Goal: Obtain resource: Download file/media

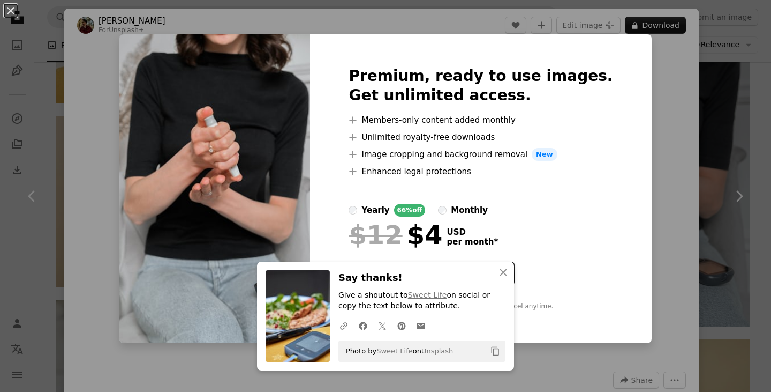
scroll to position [803, 0]
click at [502, 275] on icon "button" at bounding box center [503, 271] width 7 height 7
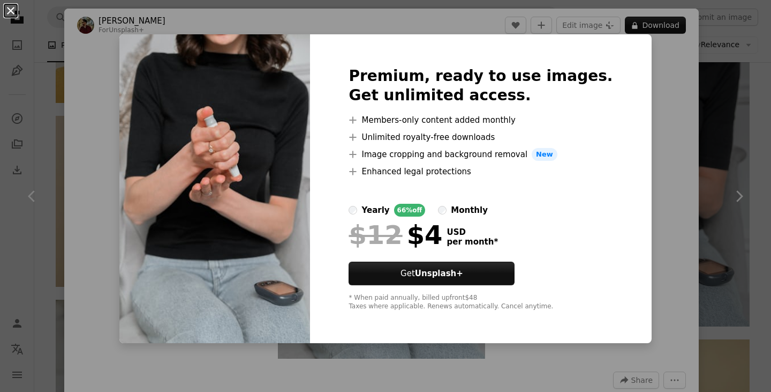
click at [4, 11] on button "An X shape" at bounding box center [10, 10] width 13 height 13
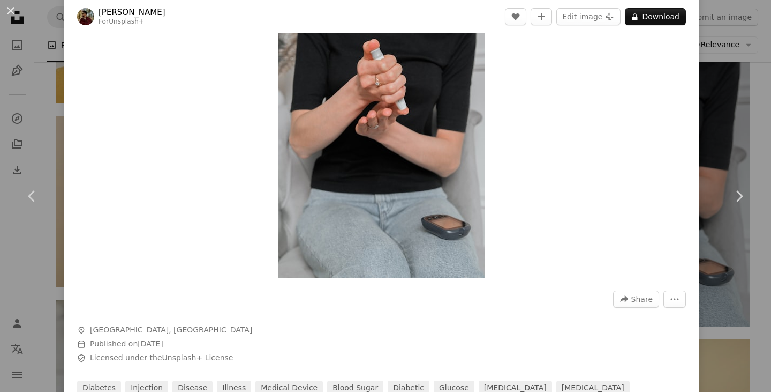
scroll to position [161, 0]
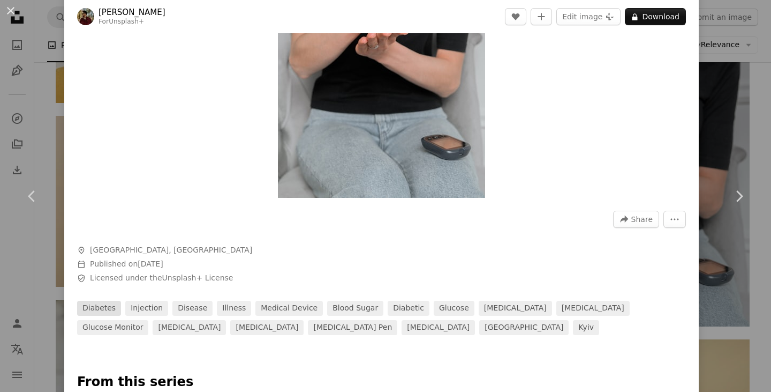
click at [108, 310] on link "diabetes" at bounding box center [99, 307] width 44 height 15
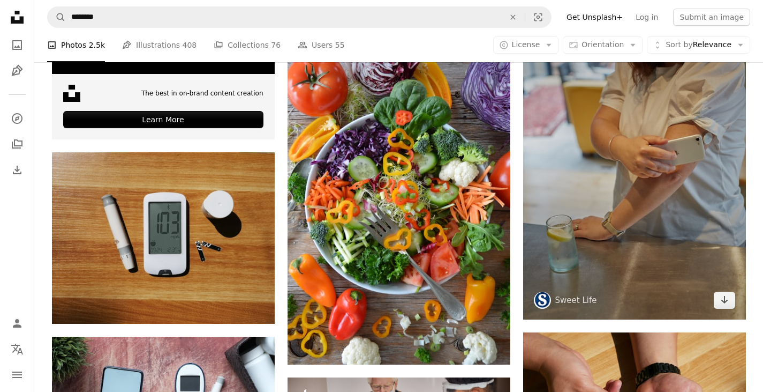
scroll to position [2035, 0]
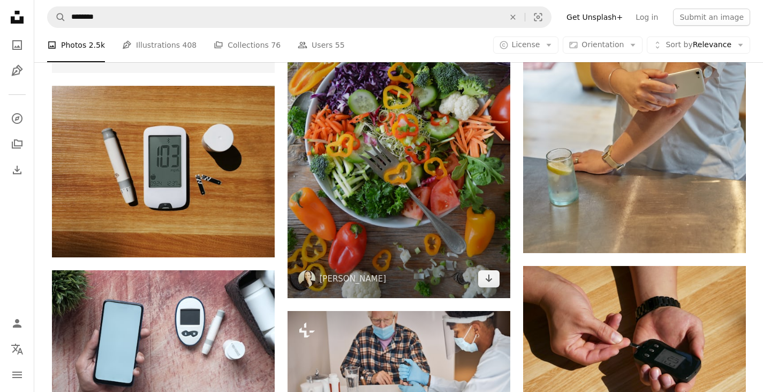
click at [443, 164] on img at bounding box center [399, 139] width 223 height 320
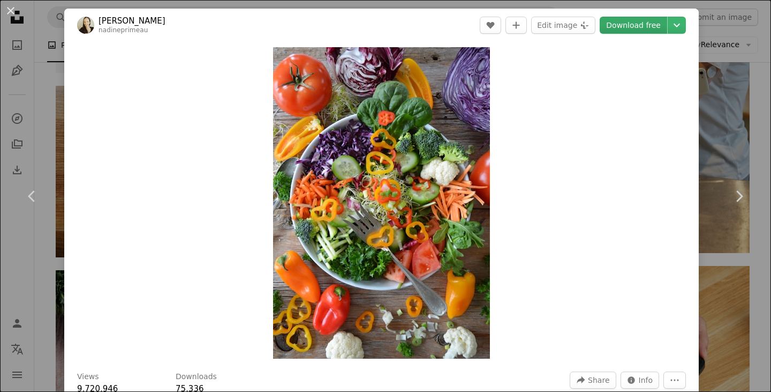
click at [616, 26] on link "Download free" at bounding box center [633, 25] width 67 height 17
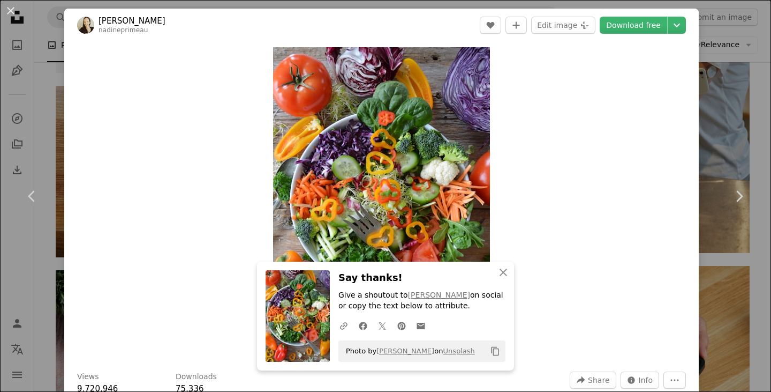
click at [31, 21] on div "An X shape Chevron left Chevron right [PERSON_NAME] nadineprimeau A heart A plu…" at bounding box center [385, 196] width 771 height 392
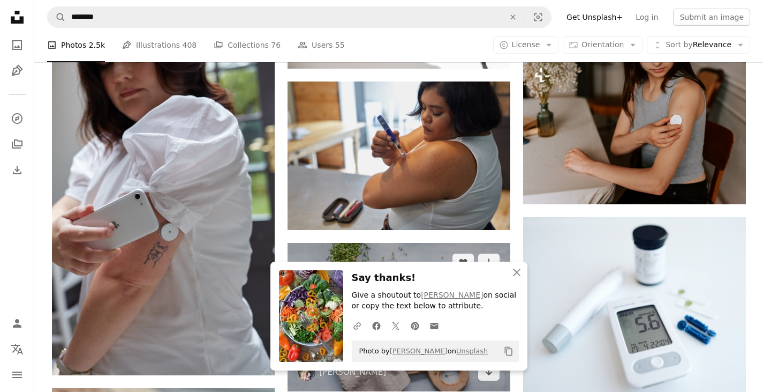
scroll to position [2517, 0]
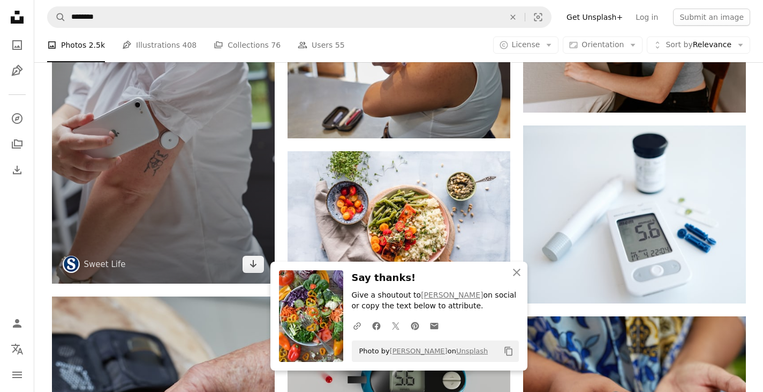
click at [181, 185] on img at bounding box center [163, 116] width 223 height 334
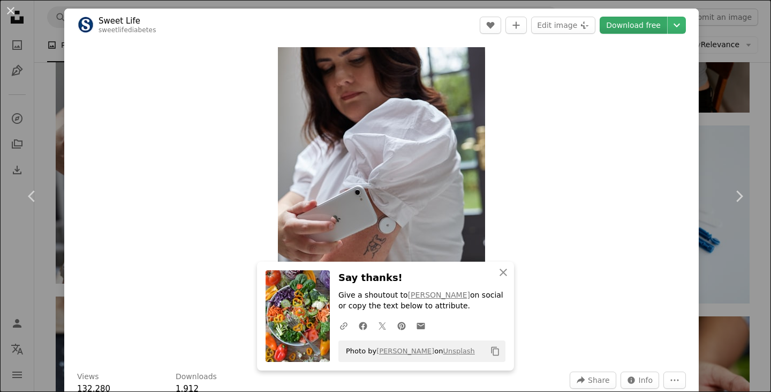
click at [636, 22] on link "Download free" at bounding box center [633, 25] width 67 height 17
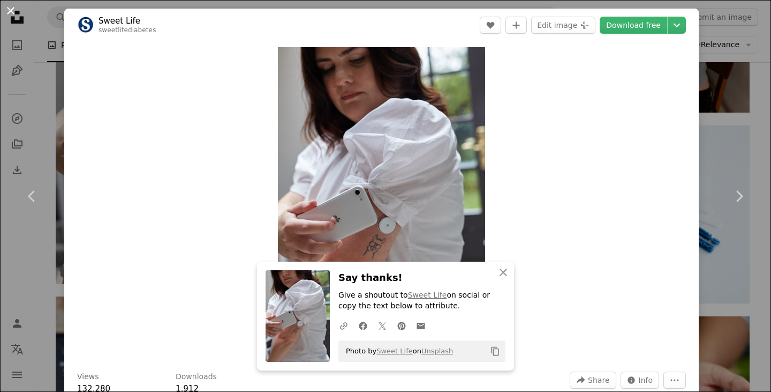
click at [4, 9] on button "An X shape" at bounding box center [10, 10] width 13 height 13
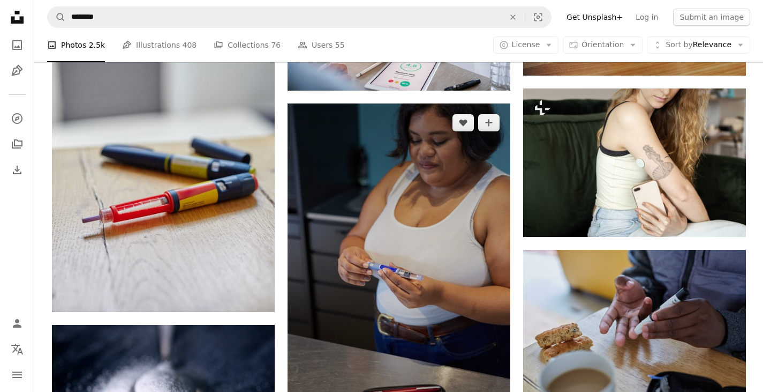
scroll to position [4392, 0]
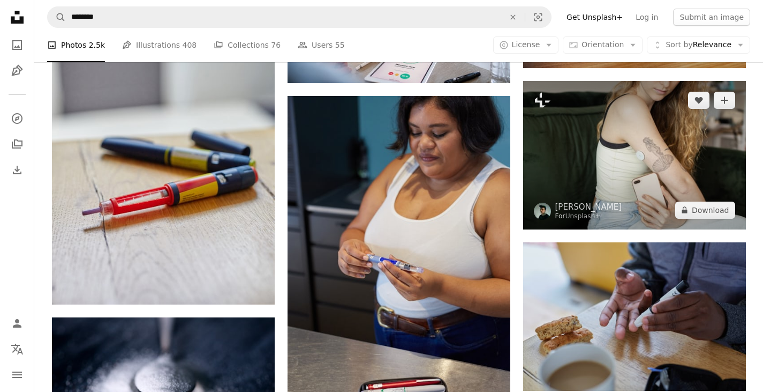
click at [652, 172] on img at bounding box center [634, 155] width 223 height 148
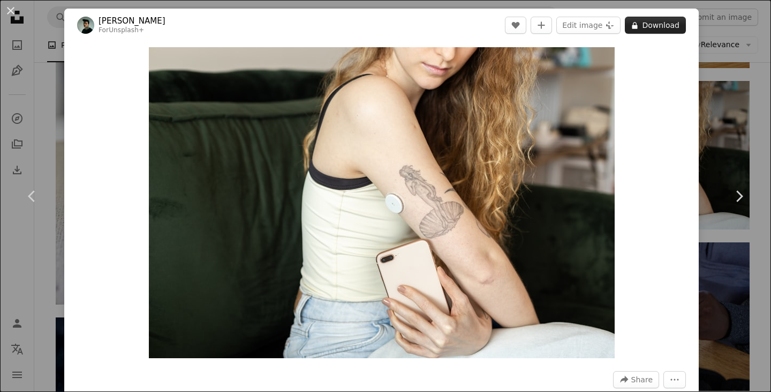
click at [648, 25] on button "A lock Download" at bounding box center [655, 25] width 61 height 17
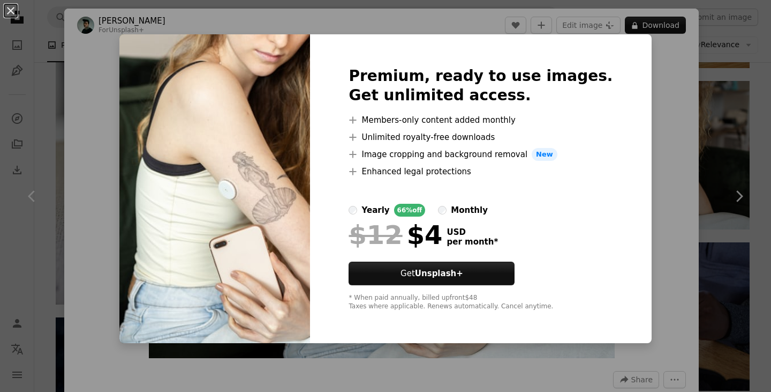
click at [643, 64] on div "An X shape Premium, ready to use images. Get unlimited access. A plus sign Memb…" at bounding box center [385, 196] width 771 height 392
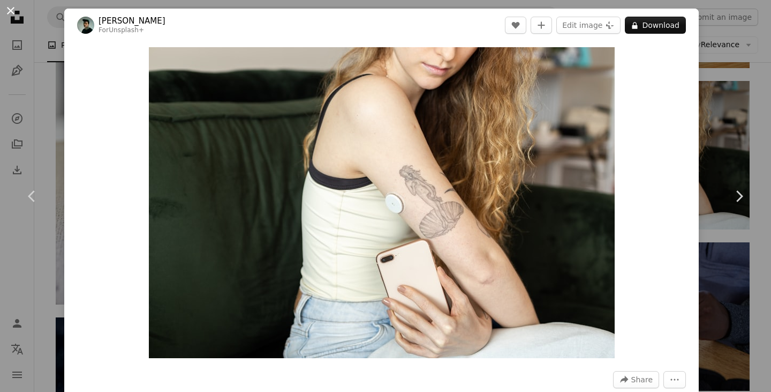
click at [9, 9] on button "An X shape" at bounding box center [10, 10] width 13 height 13
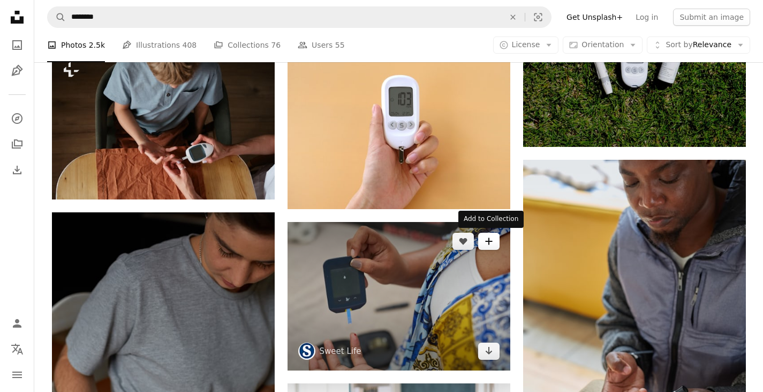
scroll to position [5195, 0]
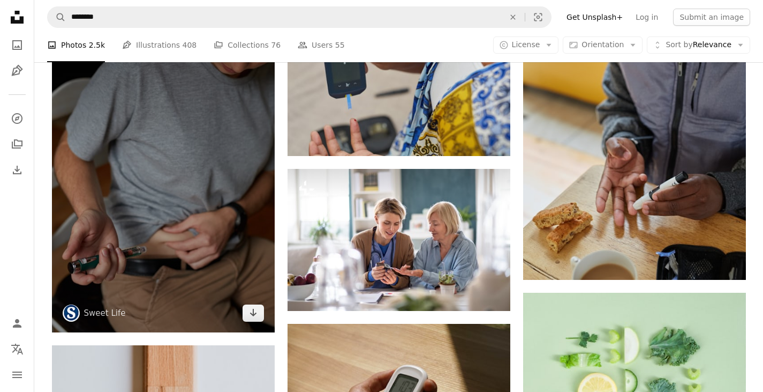
click at [193, 224] on img at bounding box center [163, 165] width 223 height 334
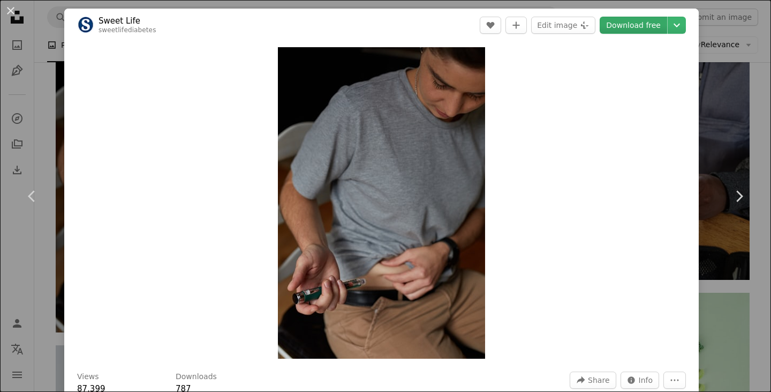
click at [620, 32] on link "Download free" at bounding box center [633, 25] width 67 height 17
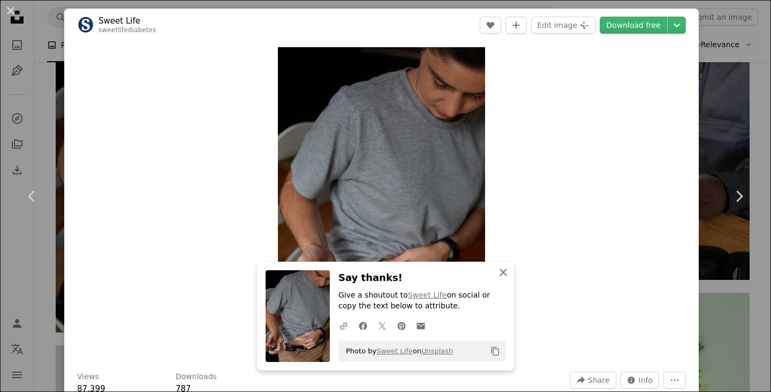
click at [501, 270] on icon "button" at bounding box center [503, 271] width 7 height 7
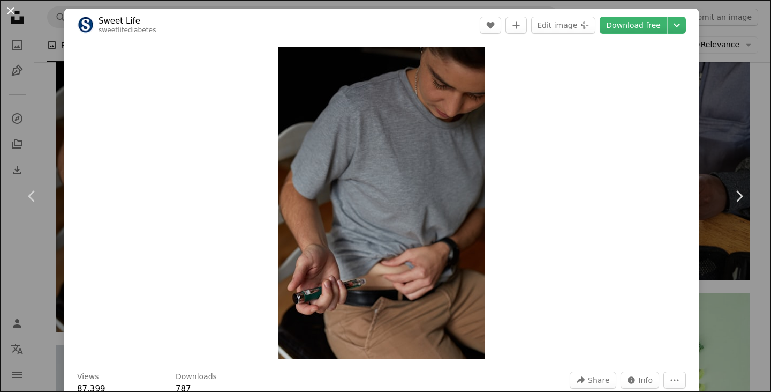
click at [14, 13] on button "An X shape" at bounding box center [10, 10] width 13 height 13
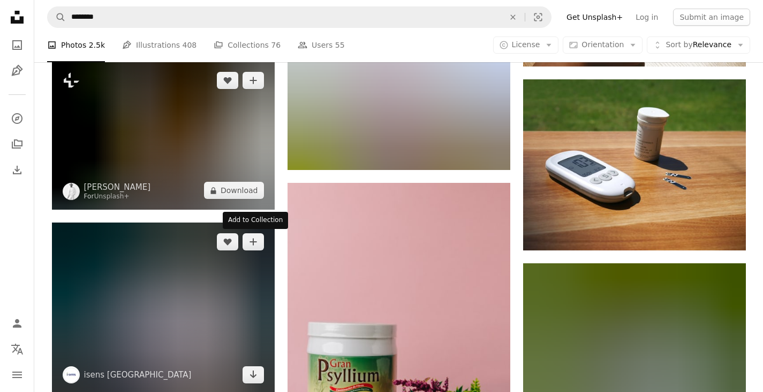
scroll to position [12673, 0]
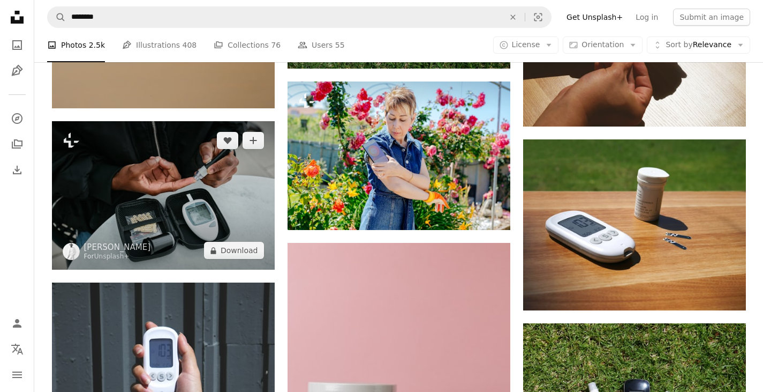
click at [171, 177] on img at bounding box center [163, 195] width 223 height 148
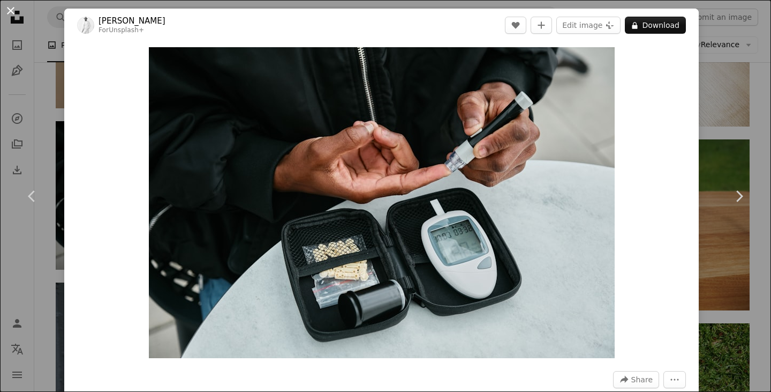
click at [13, 15] on button "An X shape" at bounding box center [10, 10] width 13 height 13
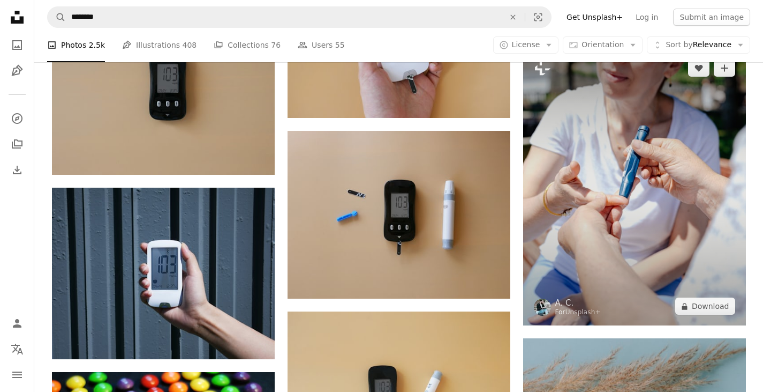
scroll to position [13476, 0]
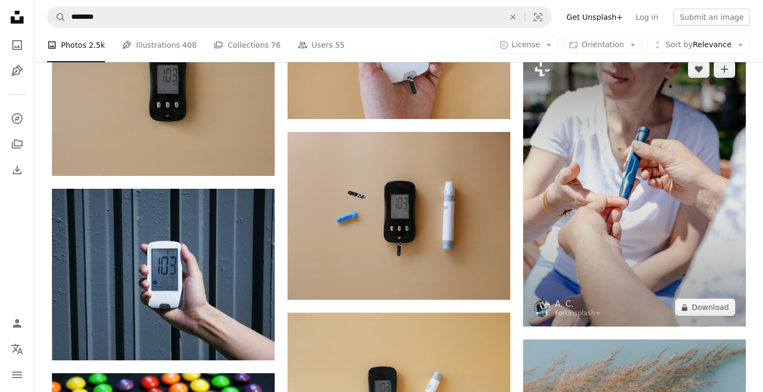
click at [621, 159] on img at bounding box center [634, 188] width 223 height 277
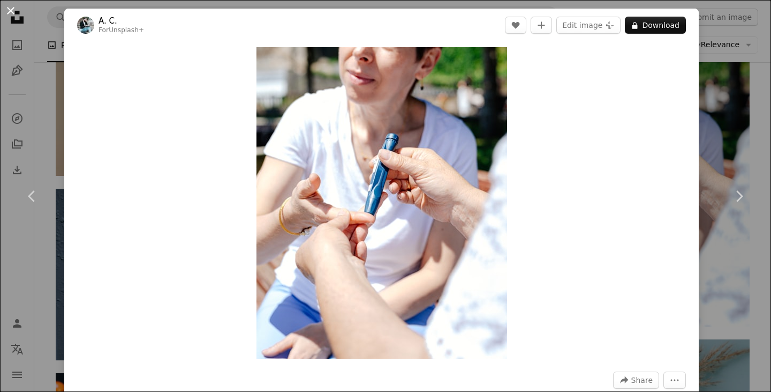
click at [5, 13] on button "An X shape" at bounding box center [10, 10] width 13 height 13
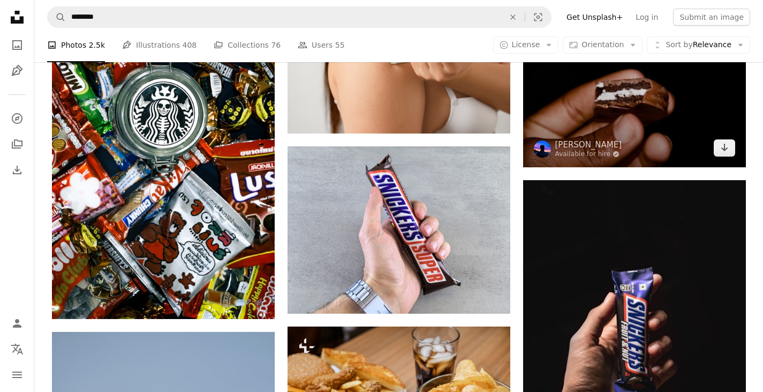
scroll to position [19850, 0]
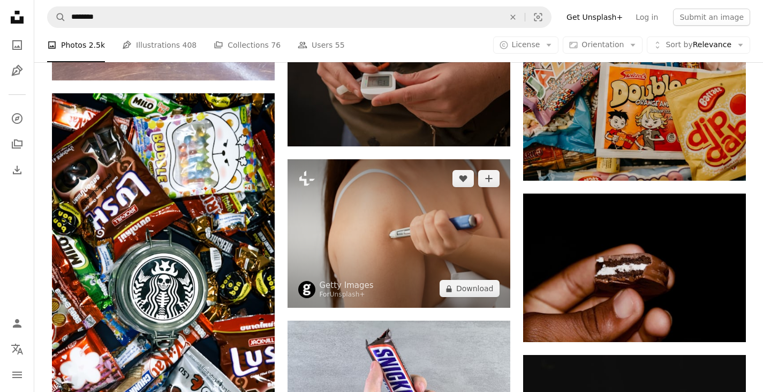
click at [459, 208] on img at bounding box center [399, 233] width 223 height 148
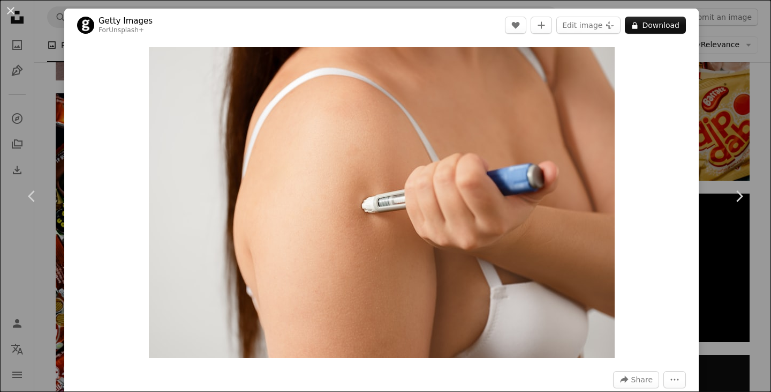
click at [7, 9] on button "An X shape" at bounding box center [10, 10] width 13 height 13
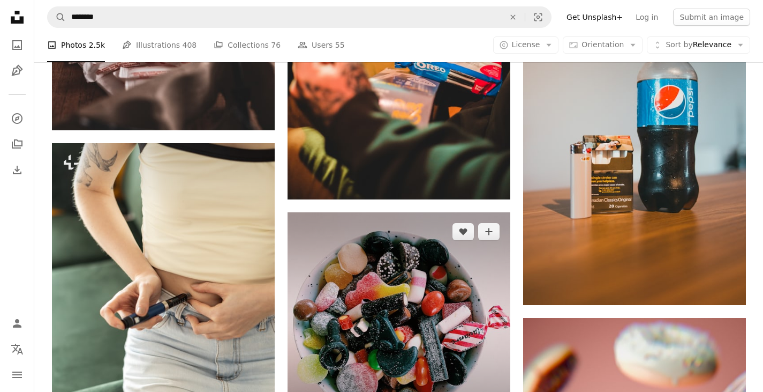
scroll to position [21135, 0]
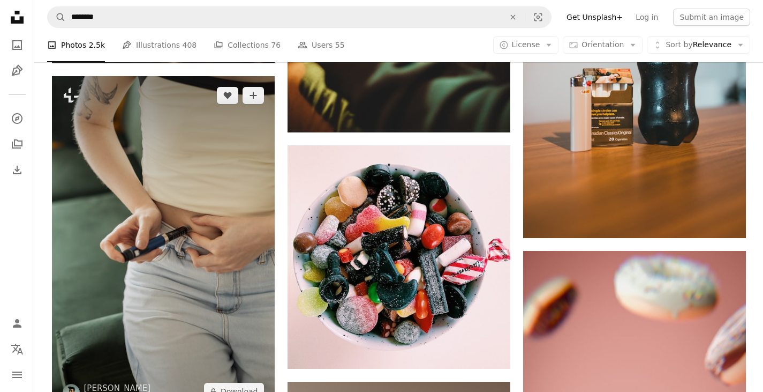
click at [193, 227] on img at bounding box center [163, 243] width 223 height 334
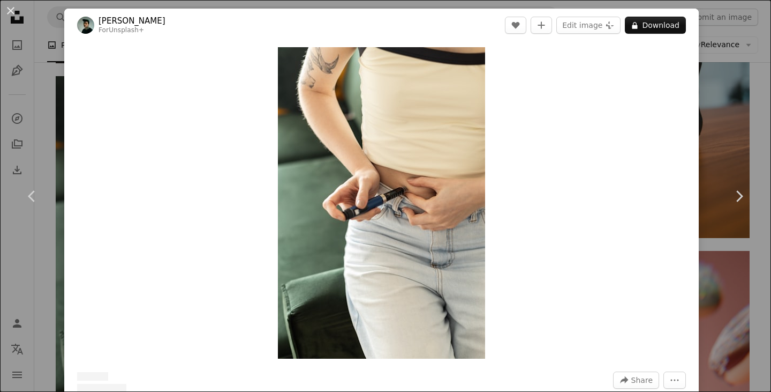
click at [4, 12] on button "An X shape" at bounding box center [10, 10] width 13 height 13
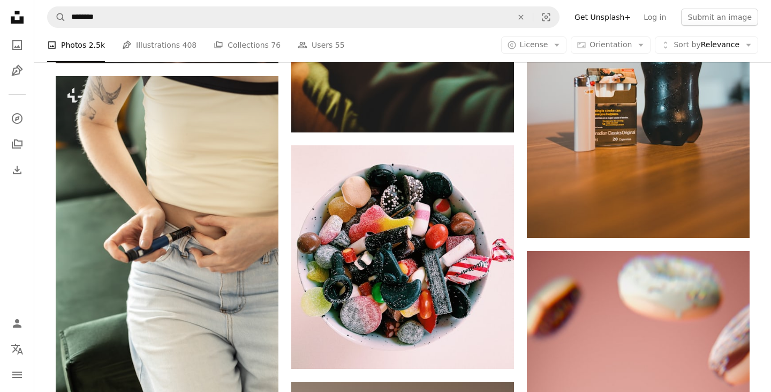
click at [5, 12] on nav "Unsplash logo Unsplash Home A photo Pen Tool A compass A stack of folders Downl…" at bounding box center [17, 196] width 34 height 392
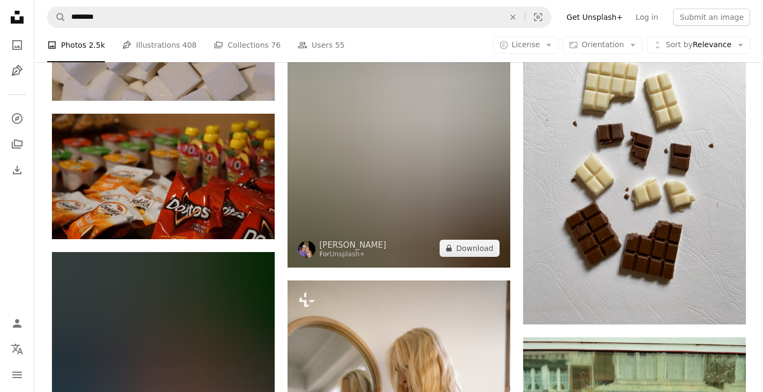
scroll to position [21671, 0]
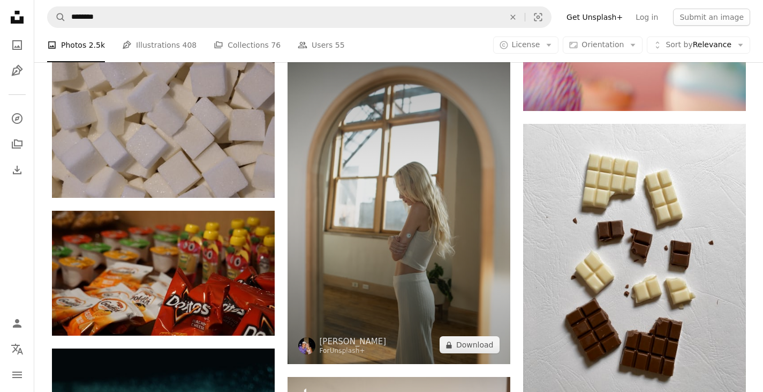
click at [396, 216] on img at bounding box center [399, 196] width 223 height 335
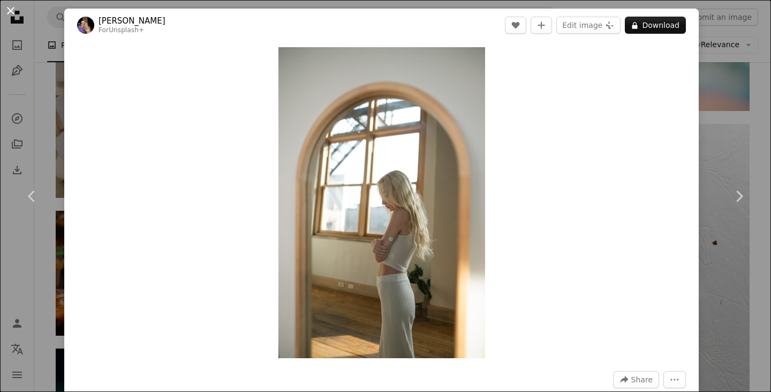
click at [10, 12] on button "An X shape" at bounding box center [10, 10] width 13 height 13
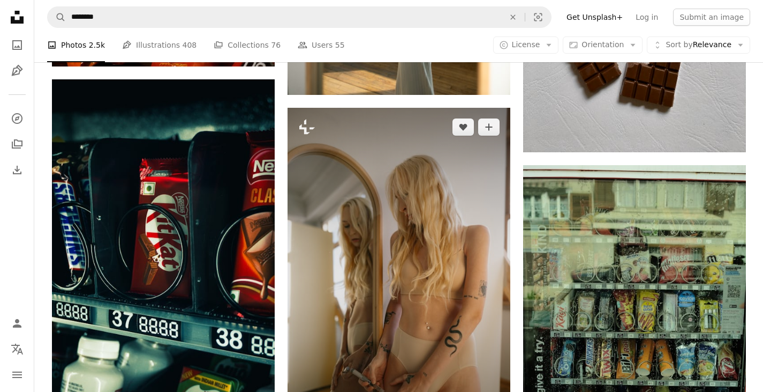
scroll to position [21992, 0]
